Goal: Information Seeking & Learning: Learn about a topic

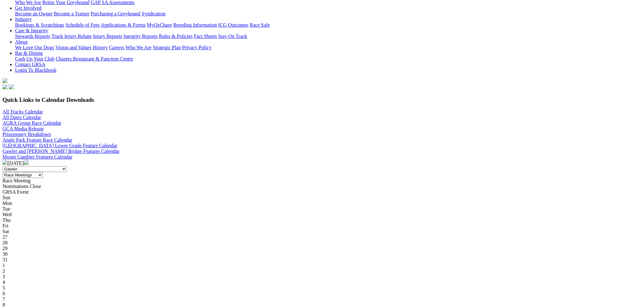
scroll to position [149, 0]
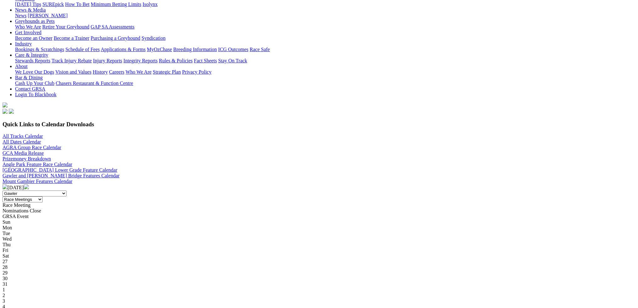
scroll to position [94, 0]
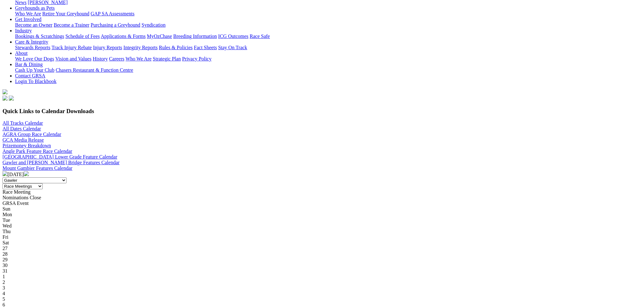
scroll to position [118, 0]
